Goal: Task Accomplishment & Management: Manage account settings

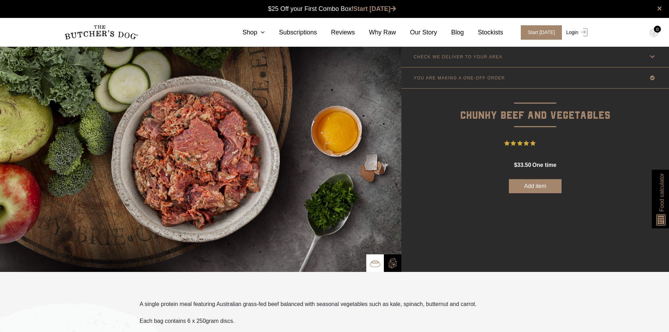
click at [572, 33] on link "Login" at bounding box center [575, 32] width 23 height 14
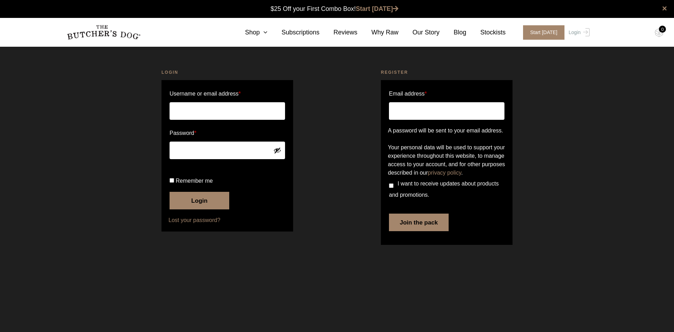
click at [225, 111] on input "Username or email address *" at bounding box center [228, 111] width 116 height 18
type input "x@[DOMAIN_NAME]"
click at [198, 209] on button "Login" at bounding box center [200, 201] width 60 height 18
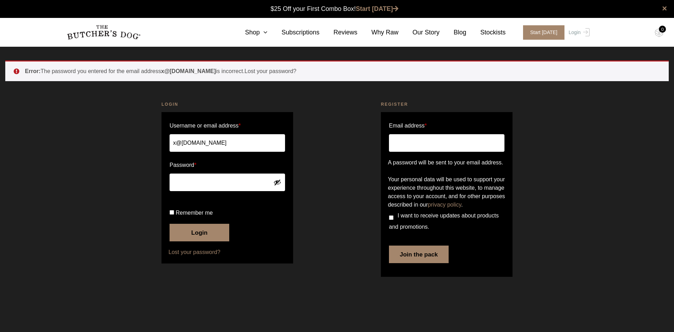
drag, startPoint x: 225, startPoint y: 146, endPoint x: 80, endPoint y: 111, distance: 148.9
click at [80, 111] on div "Error: The password you entered for the email address x@xotiiq.com is incorrect…" at bounding box center [337, 174] width 674 height 228
type input "jmezzomo@bigpond.net.au"
click at [199, 241] on button "Login" at bounding box center [200, 233] width 60 height 18
click at [198, 241] on button "Login" at bounding box center [200, 233] width 60 height 18
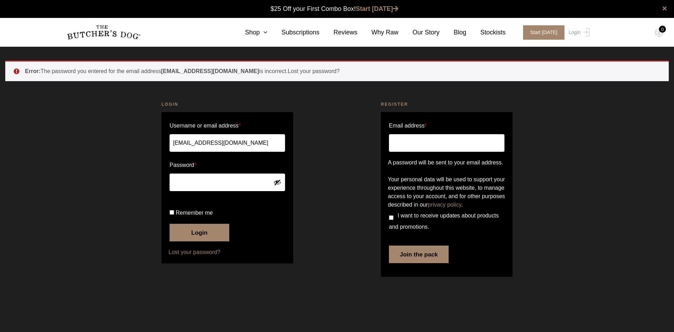
click at [204, 241] on button "Login" at bounding box center [200, 233] width 60 height 18
click at [184, 256] on link "Lost your password?" at bounding box center [228, 252] width 118 height 8
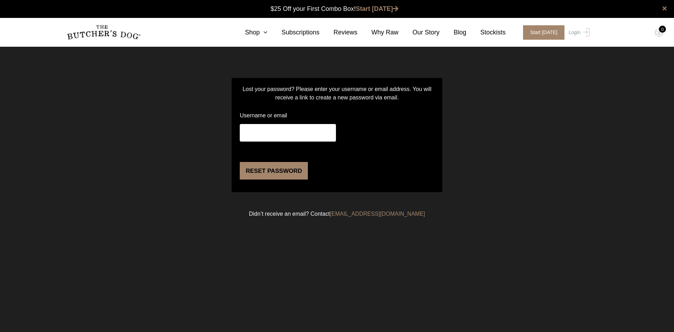
click at [274, 135] on input "Username or email" at bounding box center [288, 133] width 96 height 18
type input "[EMAIL_ADDRESS][DOMAIN_NAME]"
click at [277, 179] on button "Reset password" at bounding box center [274, 171] width 68 height 18
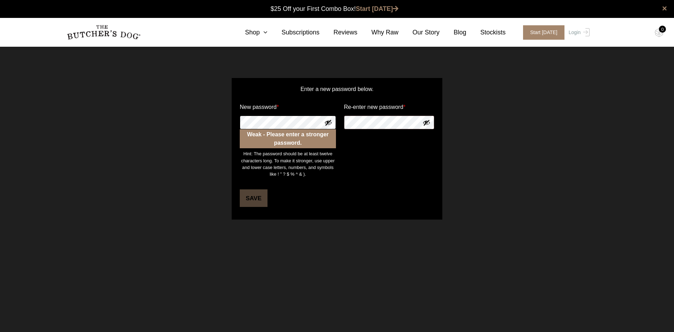
click at [136, 116] on div "Enter a new password below. New password * Weak - Please enter a stronger passw…" at bounding box center [337, 148] width 674 height 177
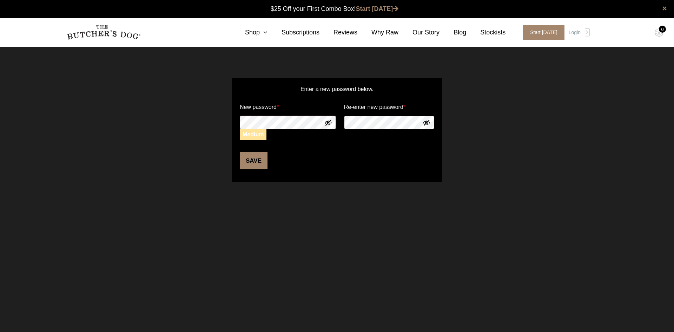
click at [254, 114] on form "Enter a new password below. New password * Medium Re-enter new password * Save" at bounding box center [337, 130] width 211 height 104
click at [252, 166] on button "Save" at bounding box center [254, 161] width 28 height 18
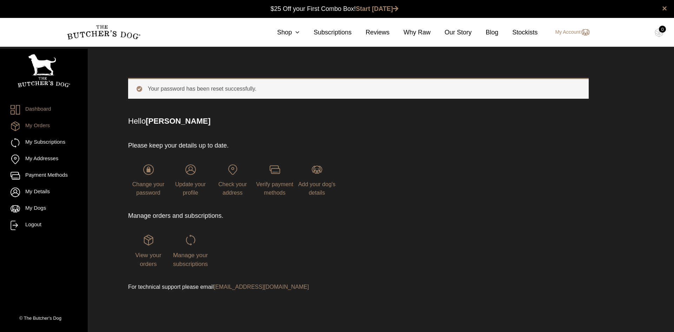
click at [30, 127] on link "My Orders" at bounding box center [44, 125] width 67 height 9
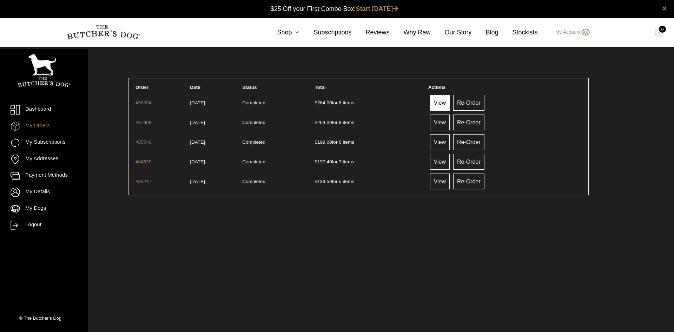
click at [449, 103] on link "View" at bounding box center [440, 103] width 20 height 16
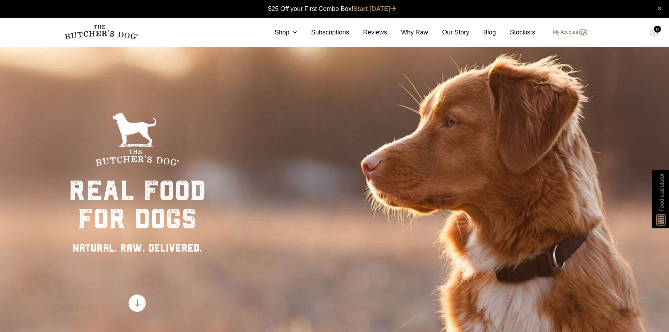
click at [568, 32] on link "My Account" at bounding box center [566, 32] width 41 height 8
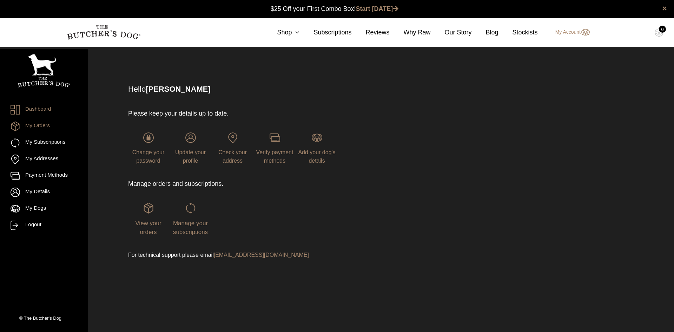
click at [36, 126] on link "My Orders" at bounding box center [44, 125] width 67 height 9
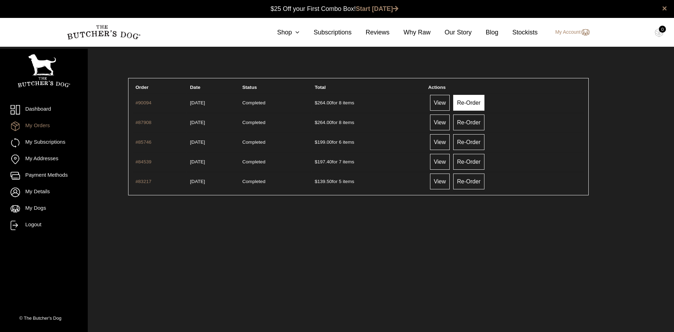
click at [478, 103] on link "Re-Order" at bounding box center [468, 103] width 31 height 16
click at [475, 103] on link "Re-Order" at bounding box center [468, 103] width 31 height 16
click at [485, 125] on link "Re-Order" at bounding box center [468, 122] width 31 height 16
